Goal: Check status: Check status

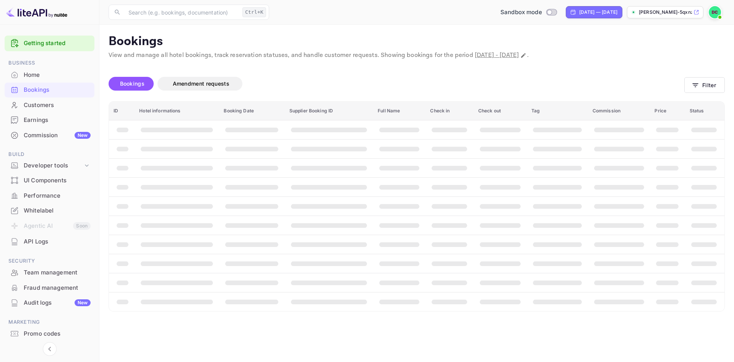
click at [327, 29] on main "Bookings View and manage all hotel bookings, track reservation statuses, and ha…" at bounding box center [416, 193] width 634 height 337
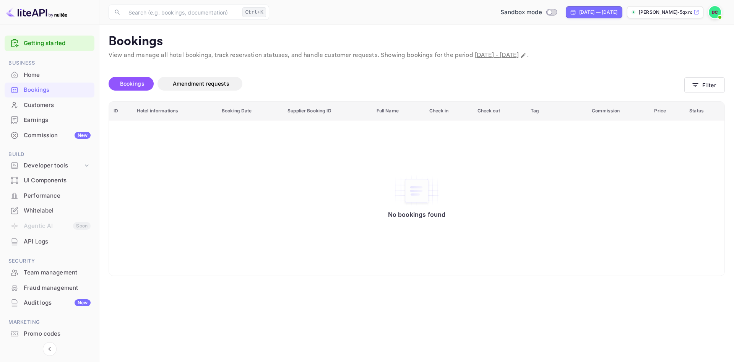
click at [86, 11] on div at bounding box center [49, 12] width 99 height 25
click at [50, 181] on div "UI Components" at bounding box center [57, 180] width 67 height 9
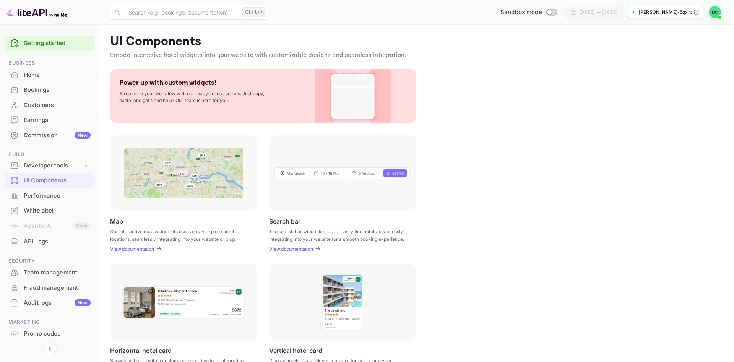
click at [560, 94] on div "Power up with custom widgets! Streamline your workflow with our ready-to-use sc…" at bounding box center [416, 95] width 613 height 53
click at [540, 107] on div "Power up with custom widgets! Streamline your workflow with our ready-to-use sc…" at bounding box center [416, 95] width 613 height 53
click at [157, 249] on icon at bounding box center [158, 249] width 5 height 6
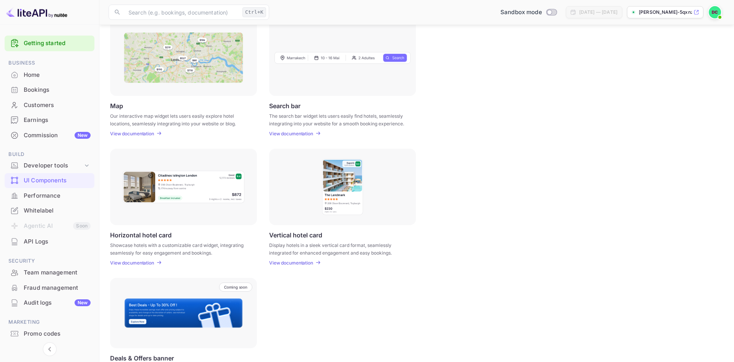
scroll to position [75, 0]
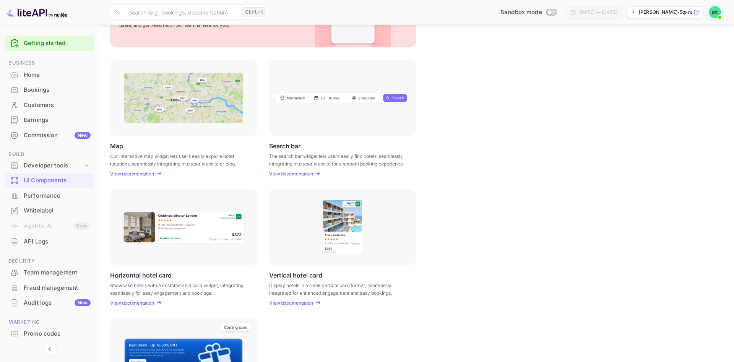
click at [314, 171] on div "View documentation" at bounding box center [292, 174] width 46 height 6
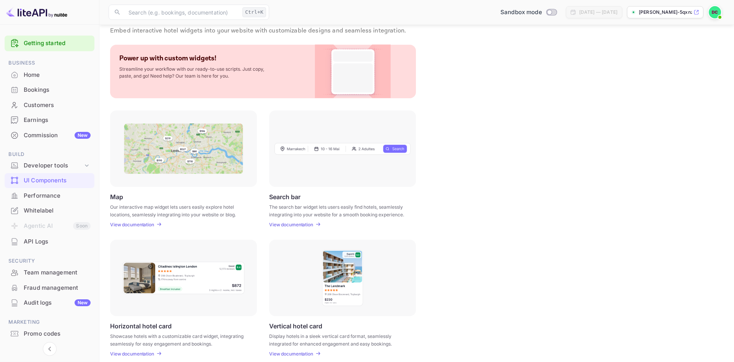
scroll to position [0, 0]
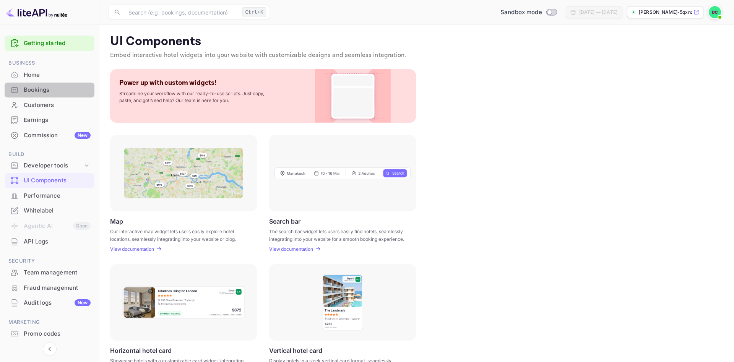
click at [46, 94] on div "Bookings" at bounding box center [57, 90] width 67 height 9
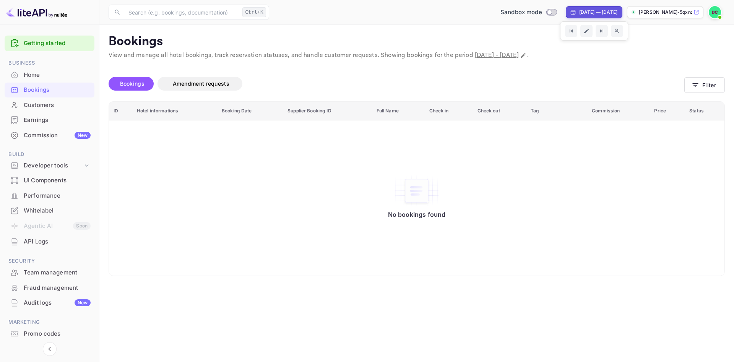
click at [579, 11] on div "[DATE] — [DATE]" at bounding box center [598, 12] width 38 height 7
select select "7"
select select "2025"
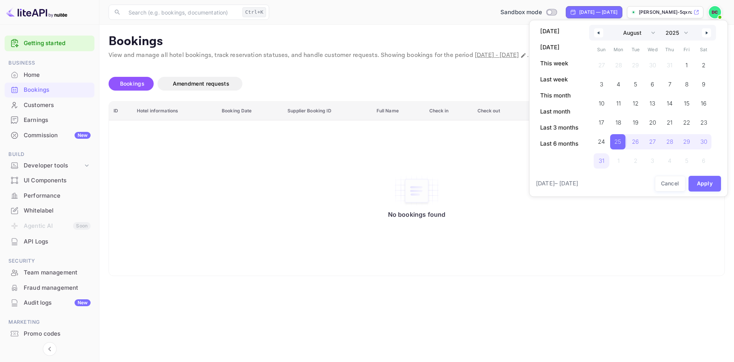
click at [619, 141] on span "25" at bounding box center [617, 142] width 7 height 14
click at [704, 32] on button "button" at bounding box center [705, 32] width 9 height 9
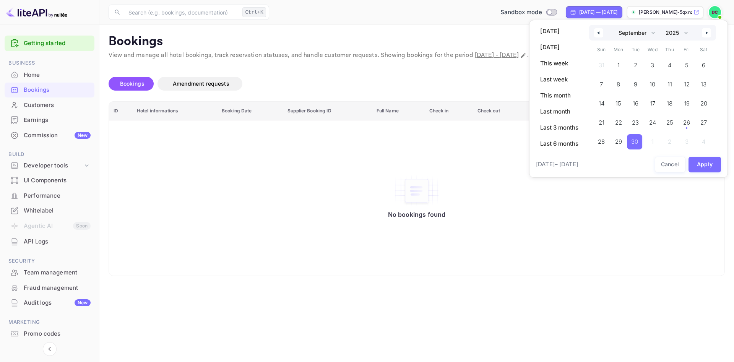
click at [636, 140] on span "30" at bounding box center [634, 142] width 7 height 14
select select "7"
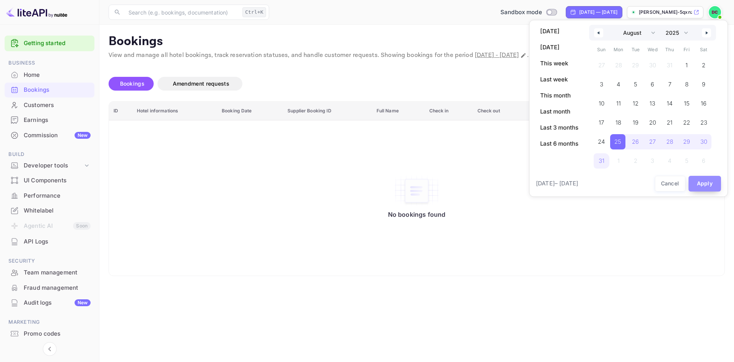
click at [700, 178] on button "Apply" at bounding box center [704, 184] width 33 height 16
